Goal: Task Accomplishment & Management: Manage account settings

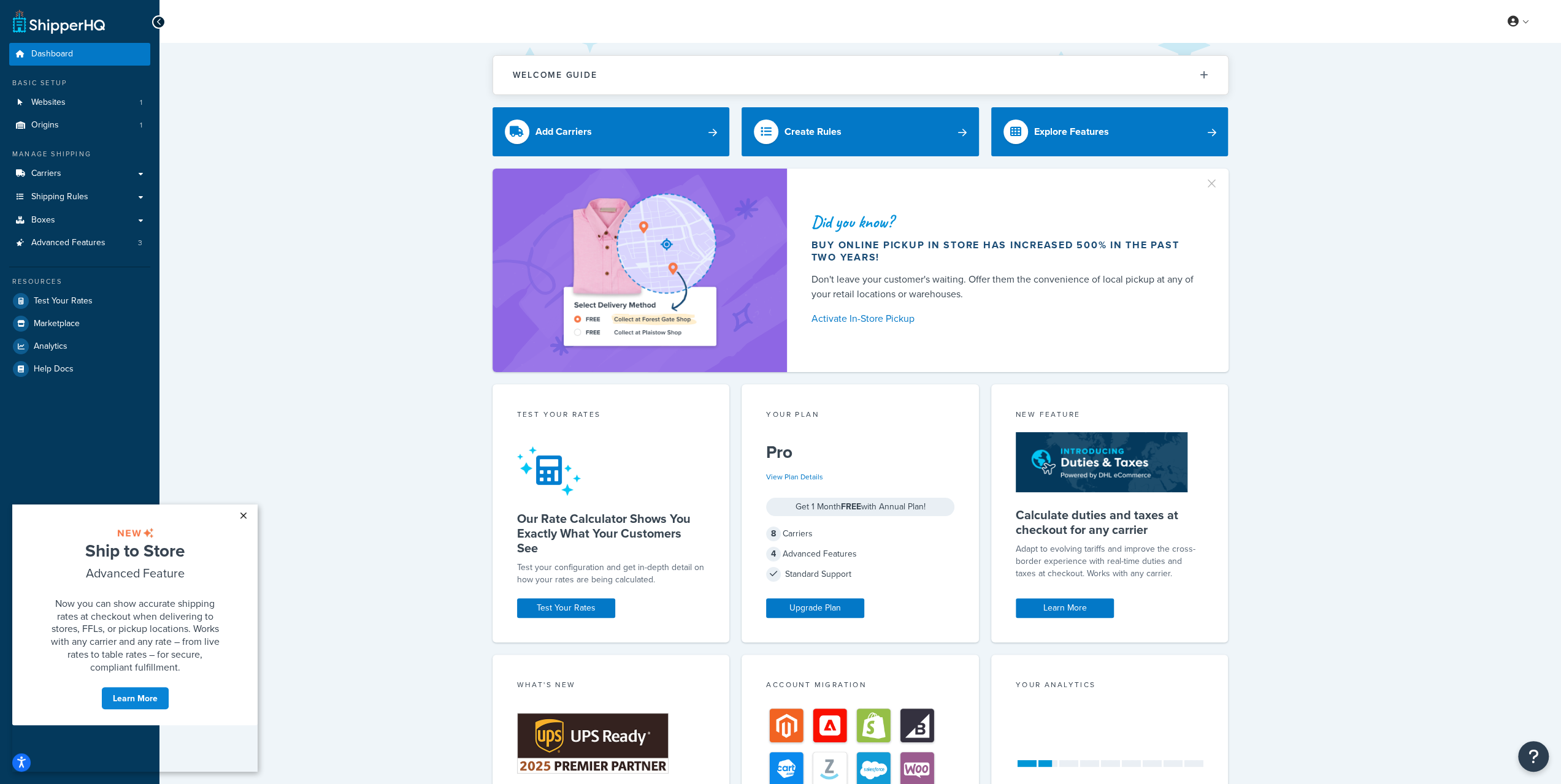
click at [239, 515] on link "×" at bounding box center [243, 515] width 22 height 22
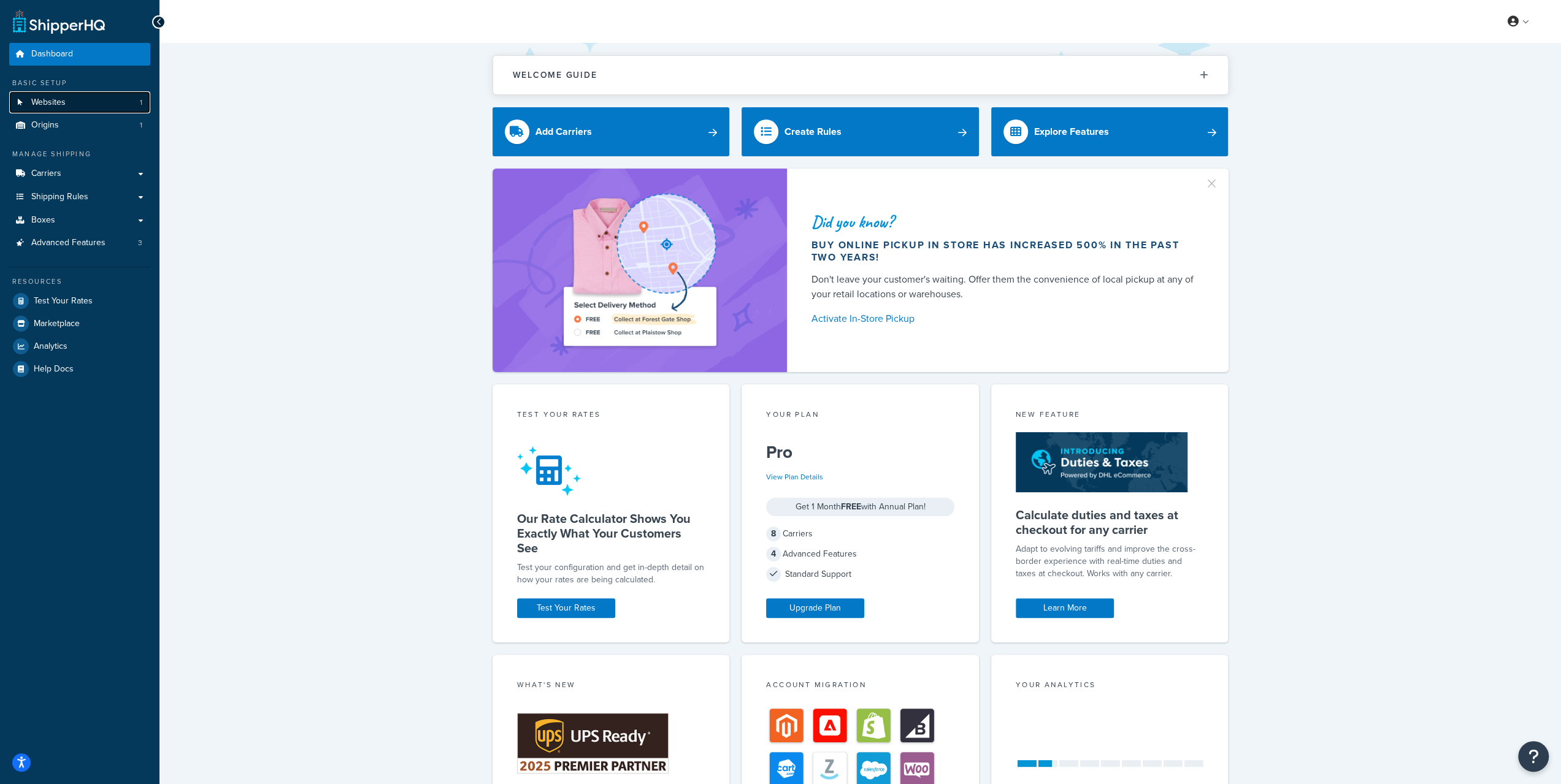
click at [84, 100] on link "Websites 1" at bounding box center [79, 103] width 141 height 23
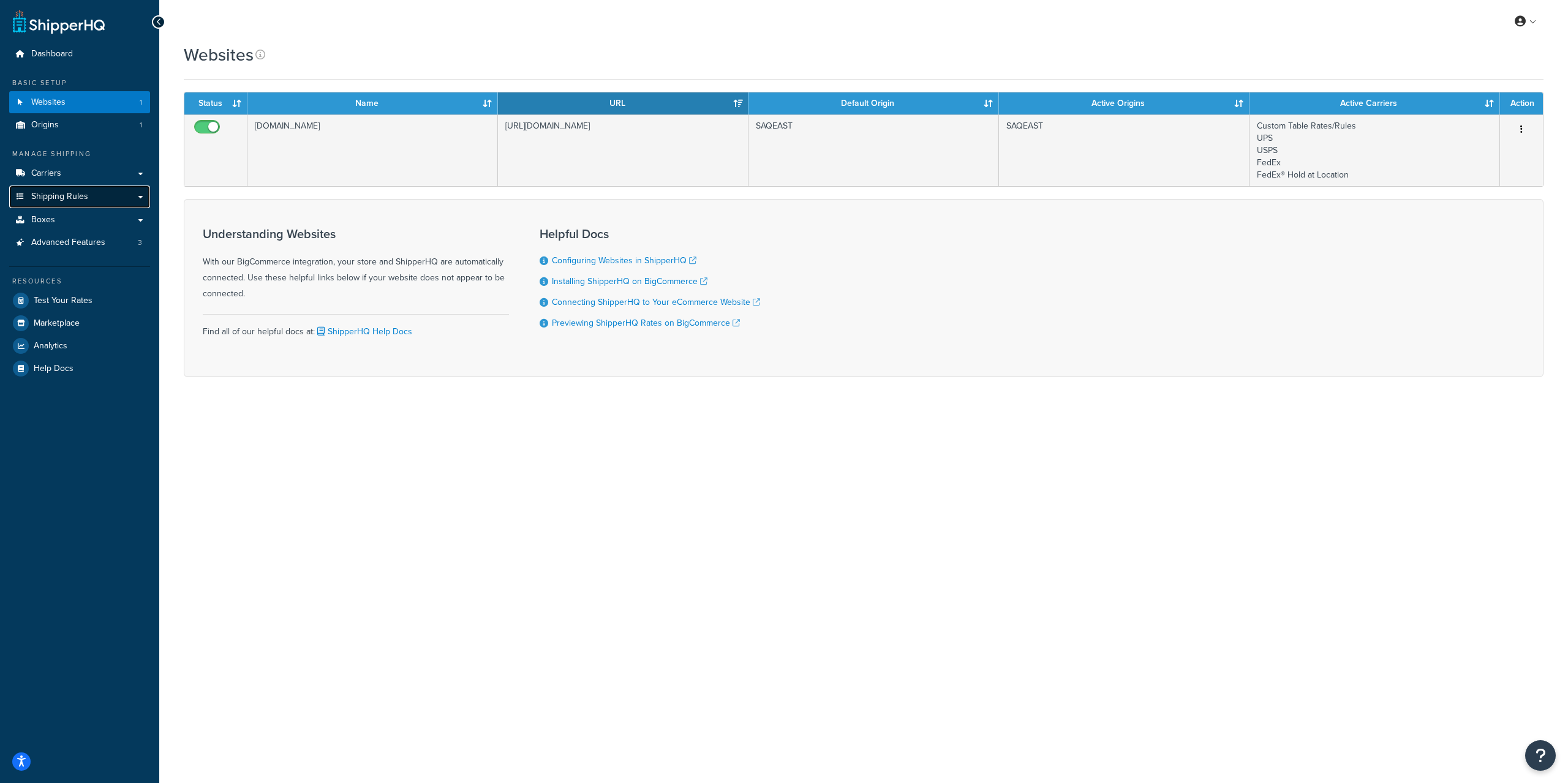
click at [67, 195] on span "Shipping Rules" at bounding box center [60, 197] width 57 height 10
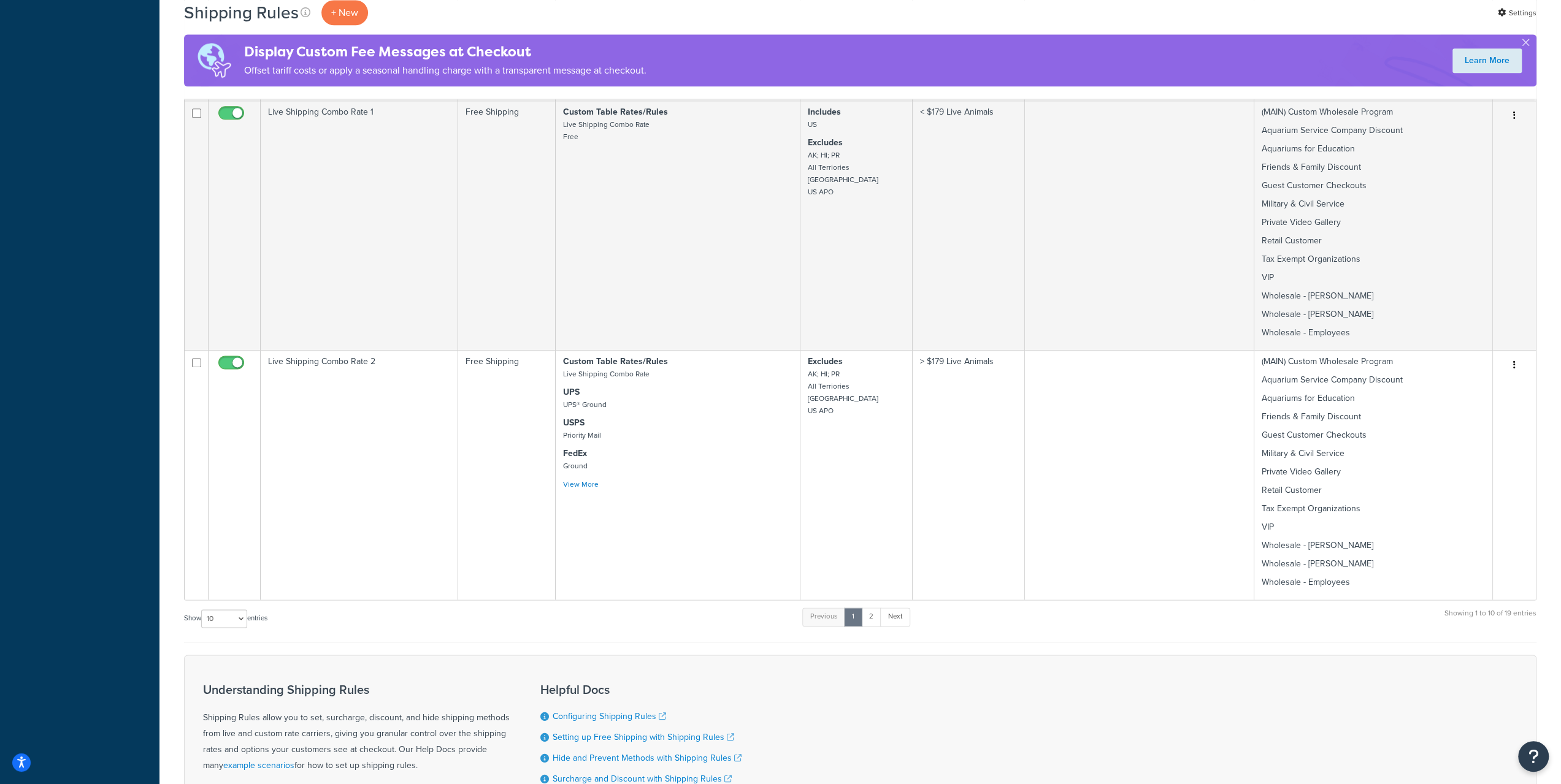
scroll to position [1410, 0]
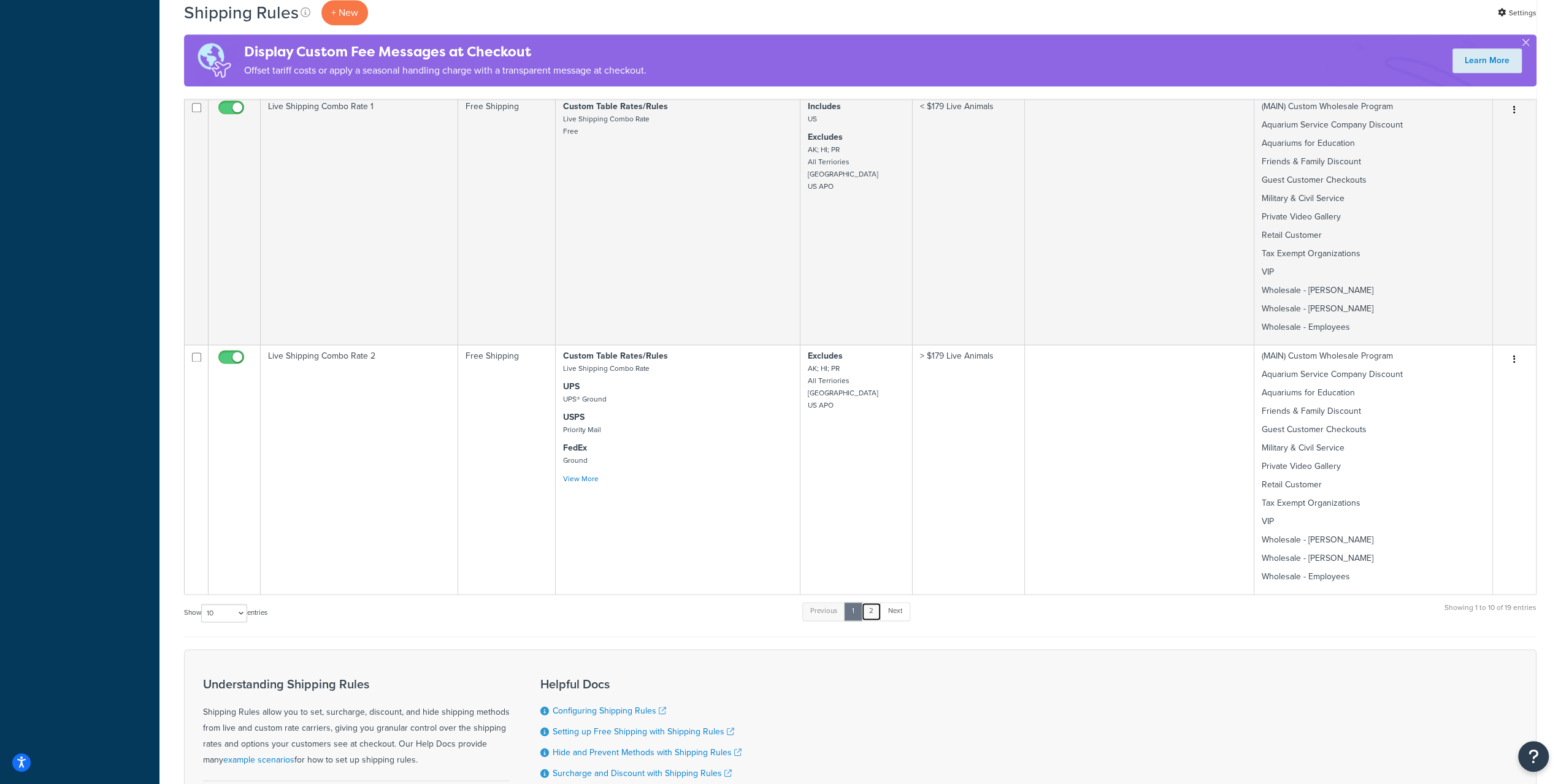
click at [873, 609] on link "2" at bounding box center [871, 611] width 20 height 18
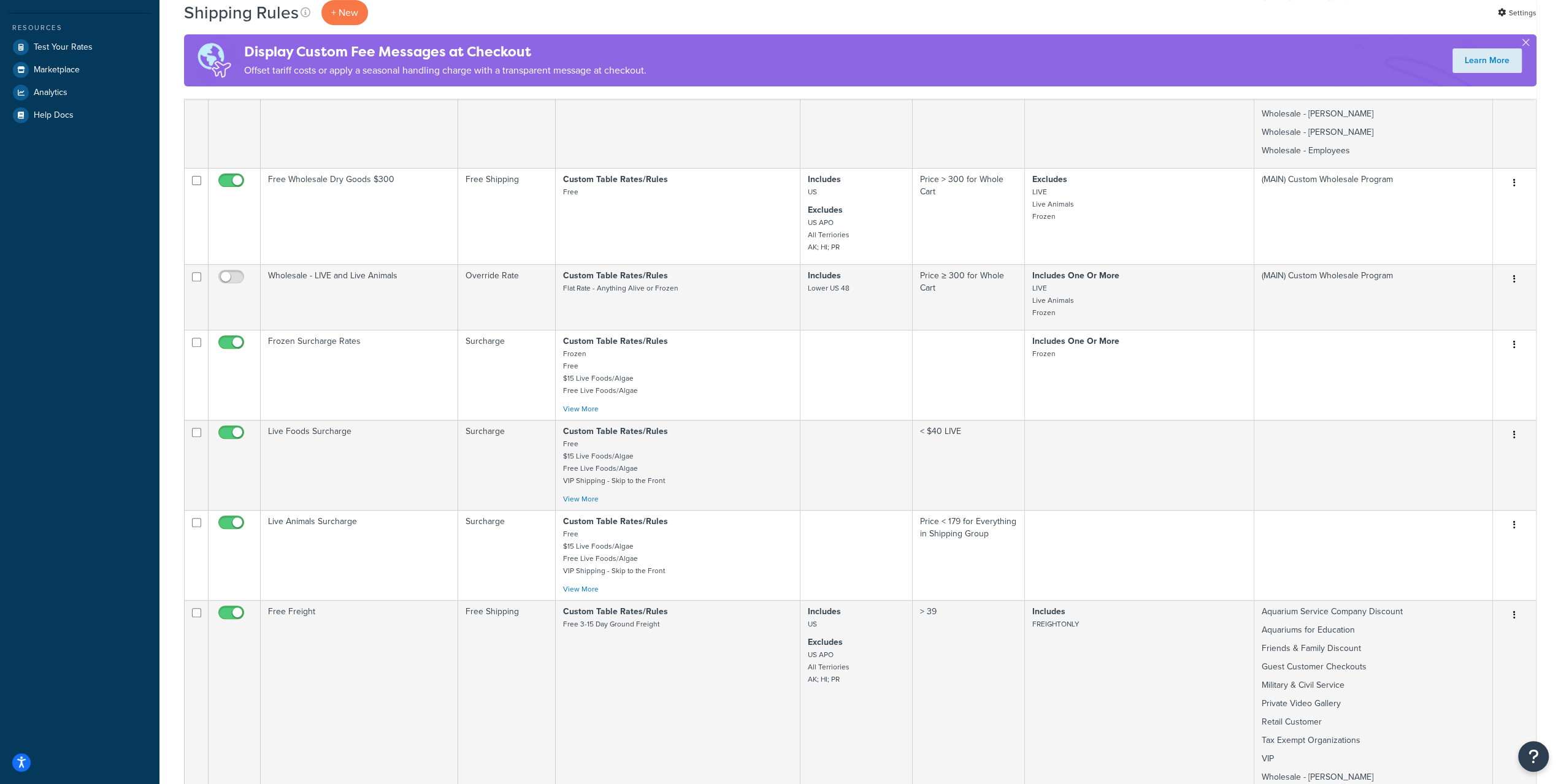
scroll to position [341, 0]
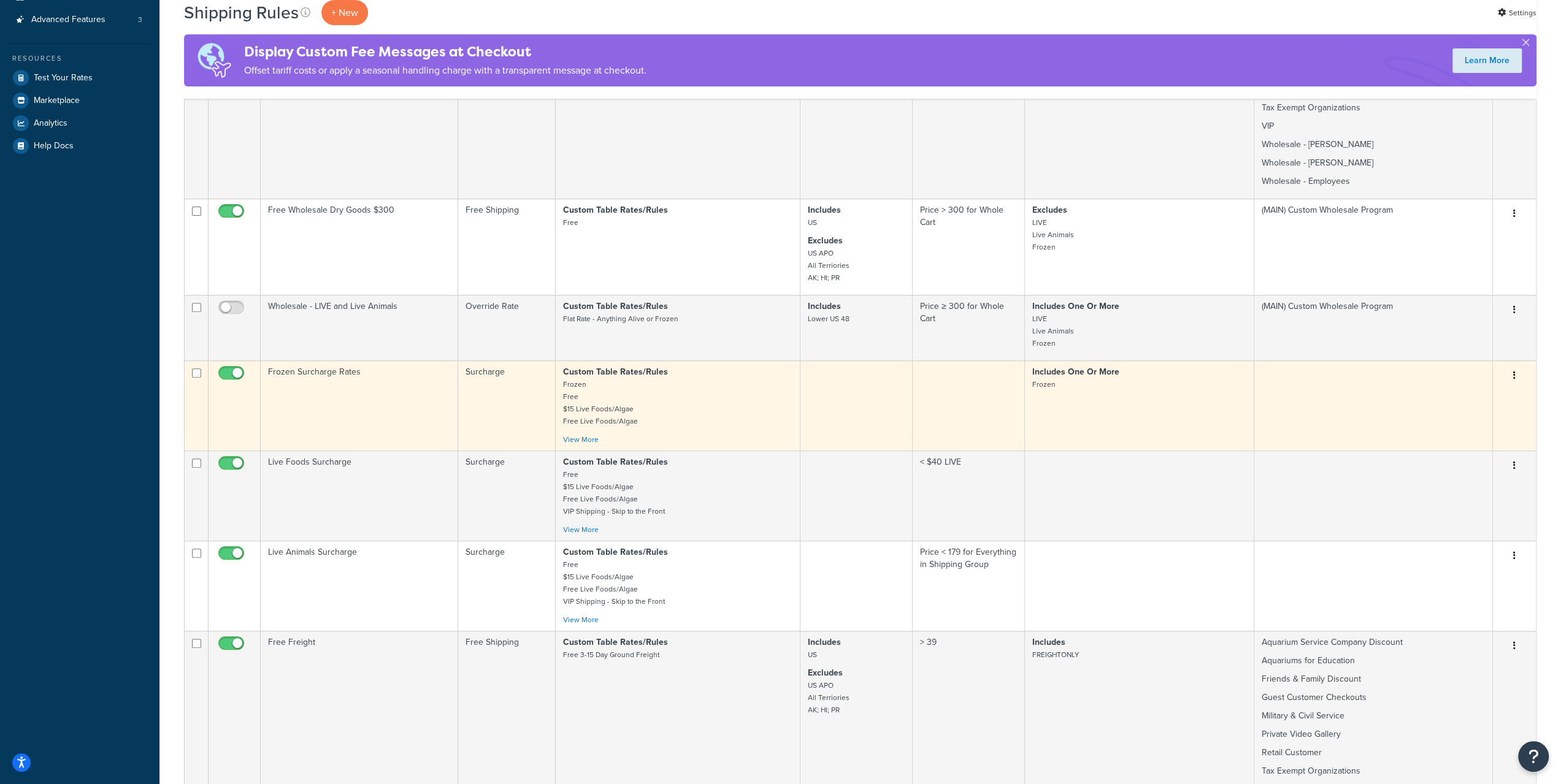
click at [702, 394] on p "Custom Table Rates/Rules Frozen Free $15 Live Foods/Algae Free Live Foods/Algae" at bounding box center [678, 397] width 229 height 62
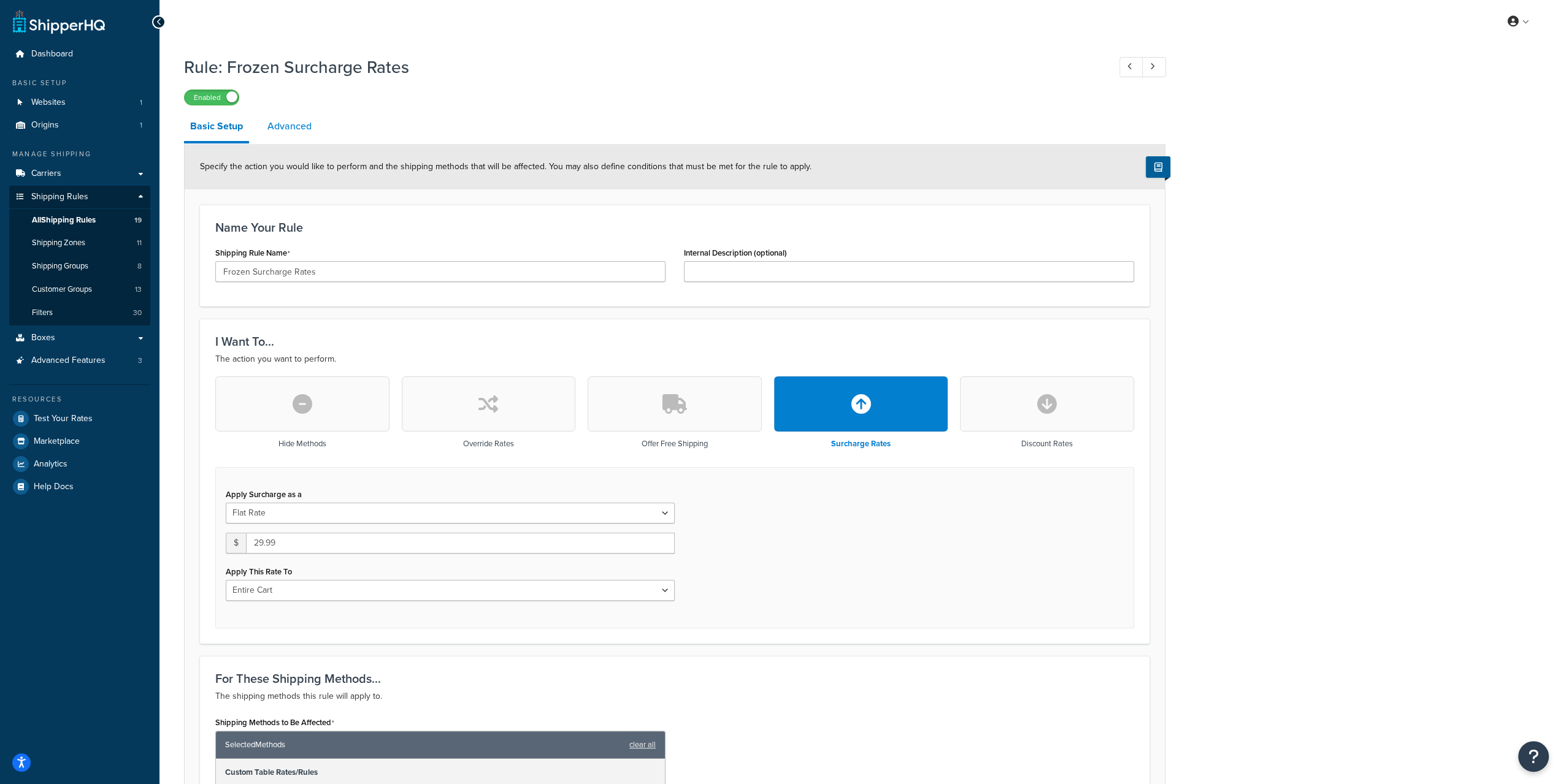
click at [278, 126] on link "Advanced" at bounding box center [289, 126] width 57 height 29
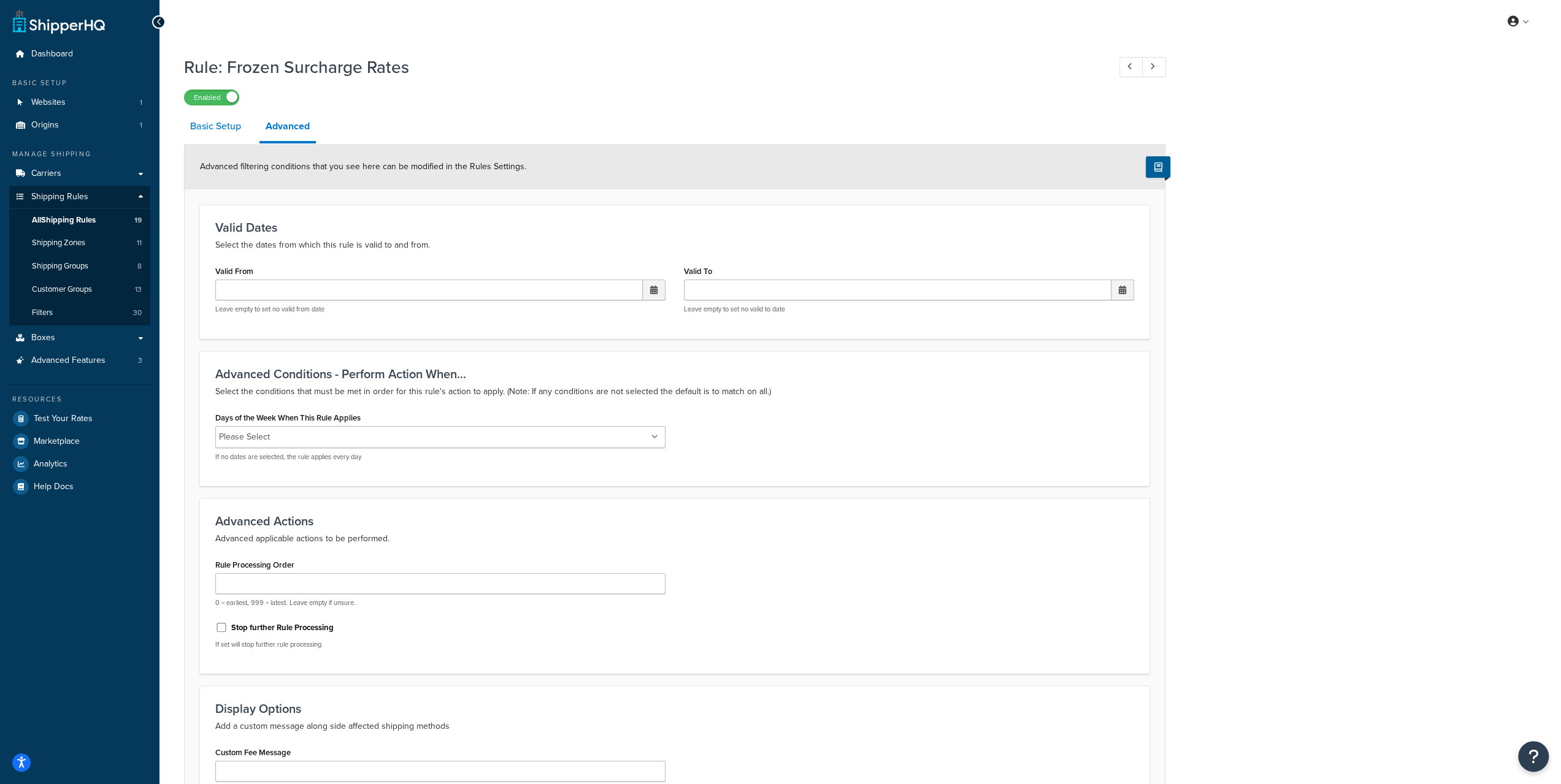
click at [222, 128] on link "Basic Setup" at bounding box center [215, 126] width 63 height 29
